Goal: Transaction & Acquisition: Purchase product/service

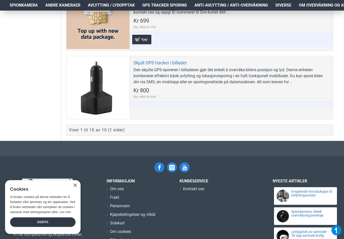
scroll to position [764, 0]
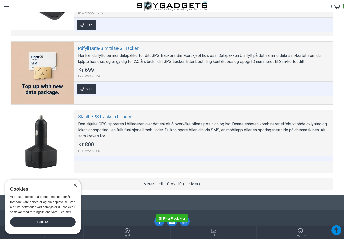
scroll to position [691, 0]
click at [42, 140] on div at bounding box center [42, 141] width 63 height 63
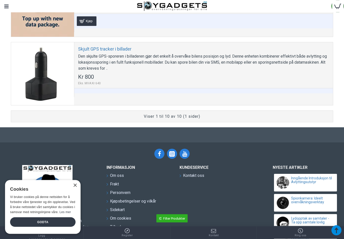
scroll to position [759, 0]
click at [277, 115] on div "Viser 1 til 10 av 10 (1 sider)" at bounding box center [172, 117] width 317 height 6
click at [295, 113] on div "Viser 1 til 10 av 10 (1 sider)" at bounding box center [172, 117] width 322 height 12
click at [175, 121] on div "Viser 1 til 10 av 10 (1 sider)" at bounding box center [172, 117] width 322 height 12
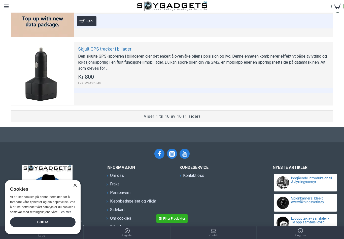
click at [200, 121] on div "Viser 1 til 10 av 10 (1 sider)" at bounding box center [172, 117] width 322 height 12
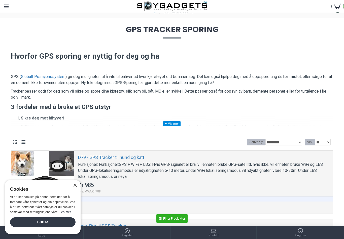
scroll to position [0, 0]
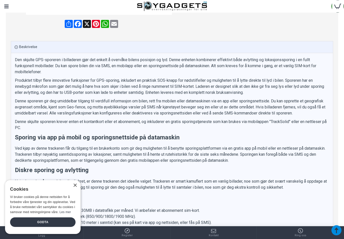
scroll to position [196, 0]
